Goal: Information Seeking & Learning: Check status

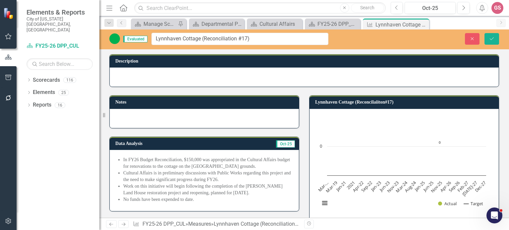
scroll to position [97, 0]
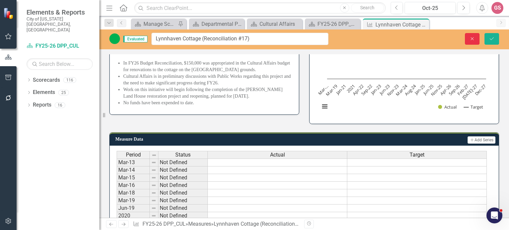
click at [470, 37] on icon "Close" at bounding box center [472, 38] width 6 height 5
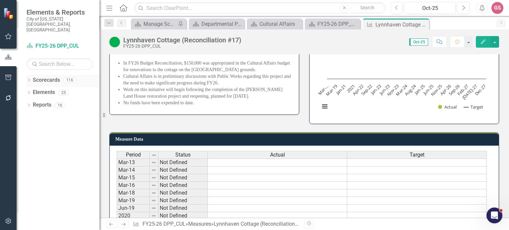
click at [53, 76] on link "Scorecards" at bounding box center [46, 80] width 27 height 8
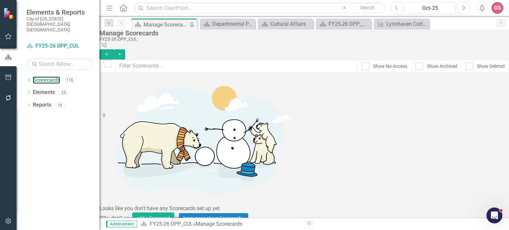
scroll to position [132, 0]
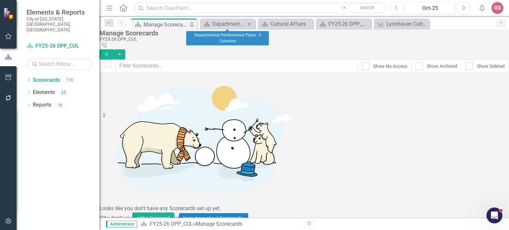
click at [224, 19] on div "Scorecard Departmental Performance Plans - 3 Columns Close" at bounding box center [227, 24] width 55 height 11
click at [223, 23] on div "Departmental Performance Plans - 3 Columns" at bounding box center [228, 24] width 33 height 8
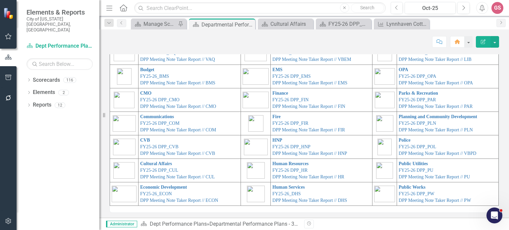
scroll to position [37, 0]
click at [405, 186] on link "Public Works" at bounding box center [411, 186] width 27 height 5
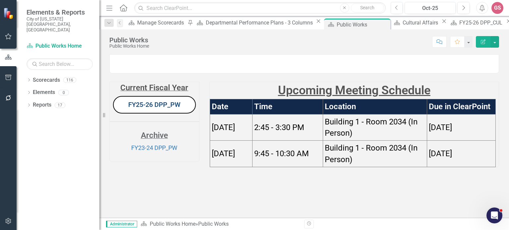
click at [158, 109] on link "FY25-26 DPP_PW" at bounding box center [154, 105] width 52 height 8
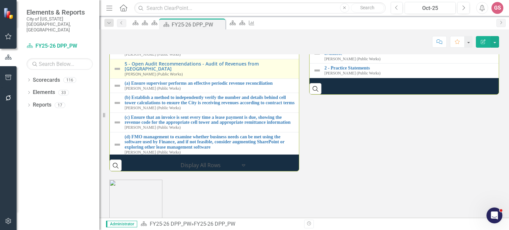
scroll to position [203, 0]
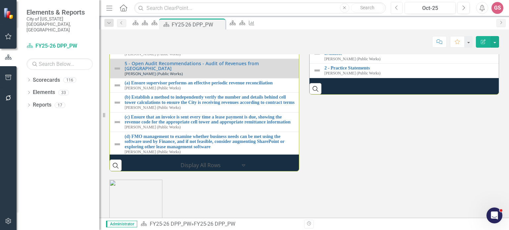
click at [395, 8] on icon "Previous" at bounding box center [397, 8] width 4 height 6
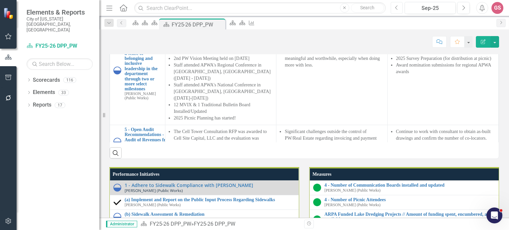
scroll to position [166, 0]
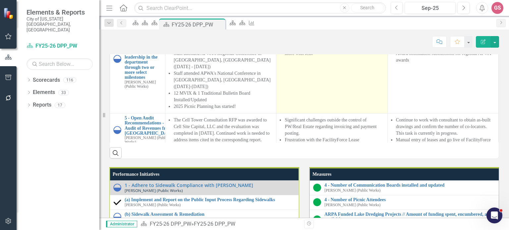
click at [303, 57] on li "Continued challenges determining the best "whats and hows" to provide opportuni…" at bounding box center [333, 43] width 99 height 26
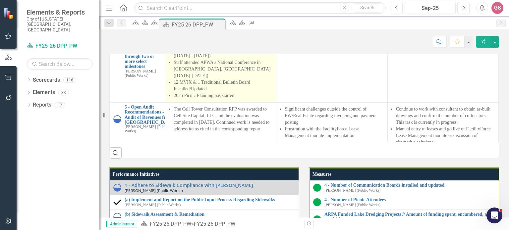
scroll to position [181, 0]
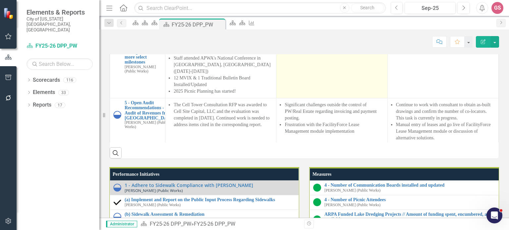
click at [310, 42] on li "Continued challenges determining the best "whats and hows" to provide opportuni…" at bounding box center [333, 28] width 99 height 26
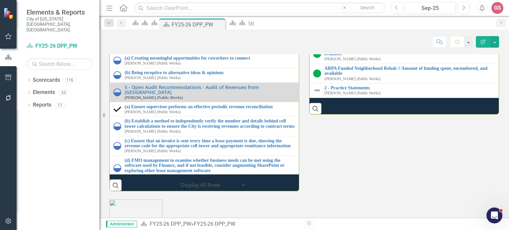
scroll to position [208, 0]
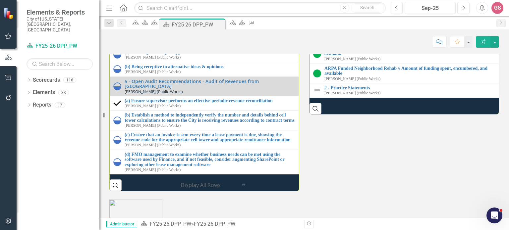
click at [343, 22] on link "4 - Number of Communication Boards installed and updated" at bounding box center [411, 19] width 174 height 5
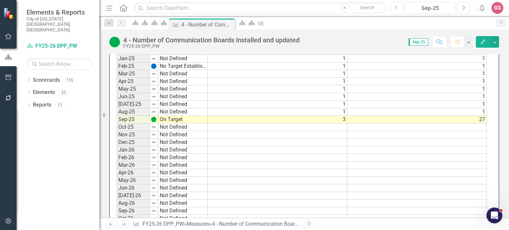
scroll to position [662, 0]
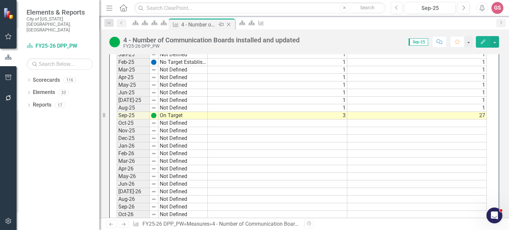
click at [232, 22] on icon "Close" at bounding box center [228, 24] width 7 height 5
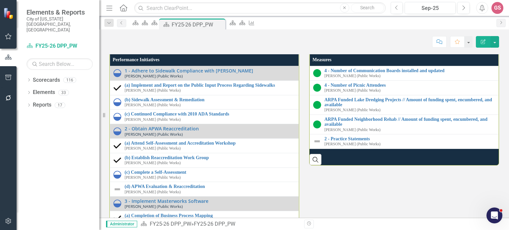
scroll to position [795, 0]
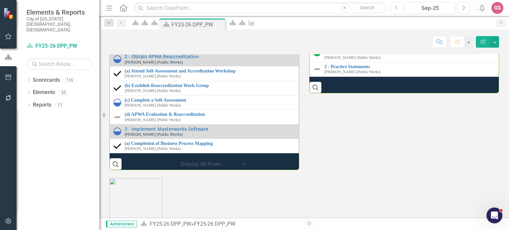
click at [344, 35] on link "ARPA Funded Lake Dredging Projects // Amount of funding spent, encumbered, and …" at bounding box center [409, 30] width 171 height 10
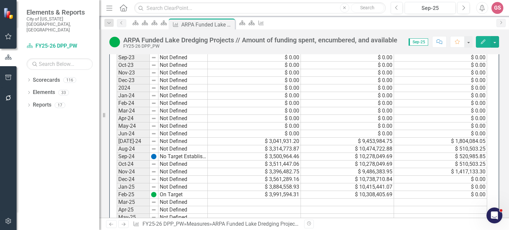
scroll to position [629, 0]
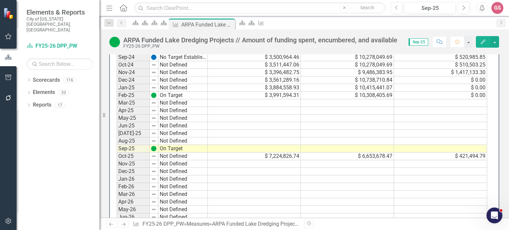
click at [273, 153] on td "$ 7,224,826.74" at bounding box center [254, 157] width 93 height 8
click at [332, 153] on td "$ 6,653,678.47" at bounding box center [347, 157] width 93 height 8
click at [433, 155] on td "$ 421,494.79" at bounding box center [440, 157] width 93 height 8
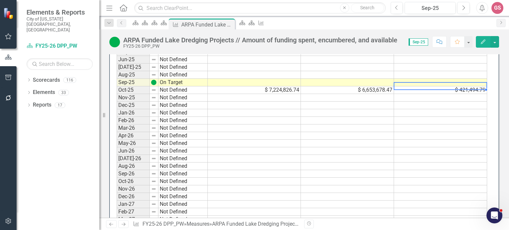
scroll to position [662, 0]
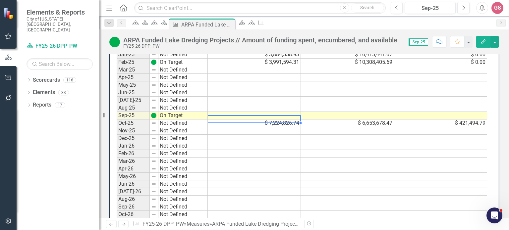
click at [234, 120] on td "$ 7,224,826.74" at bounding box center [254, 124] width 93 height 8
